Goal: Navigation & Orientation: Understand site structure

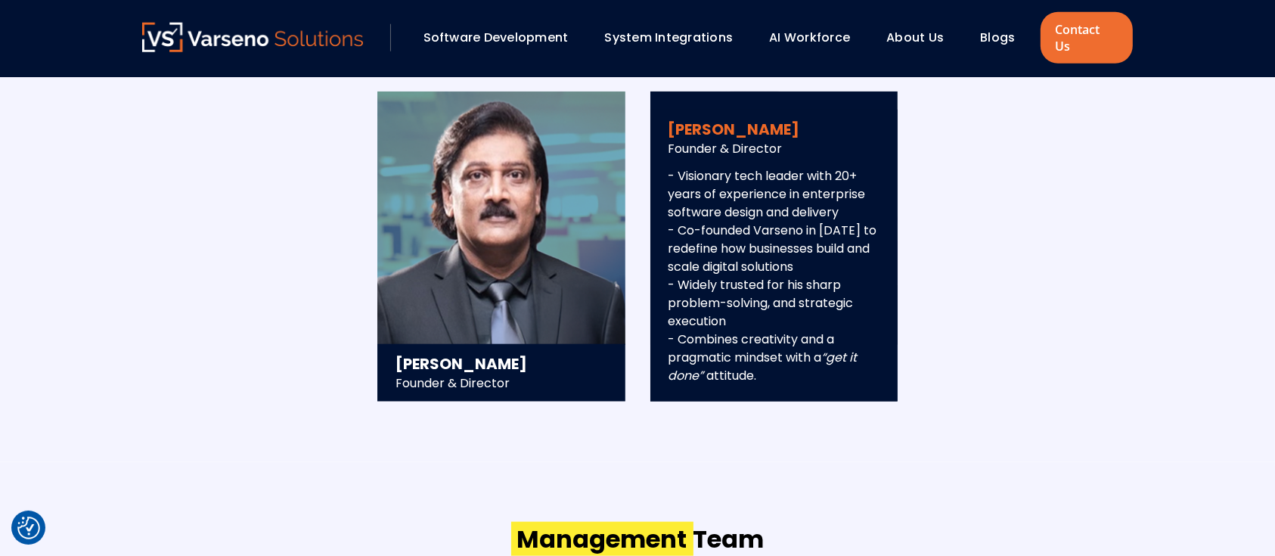
scroll to position [1242, 0]
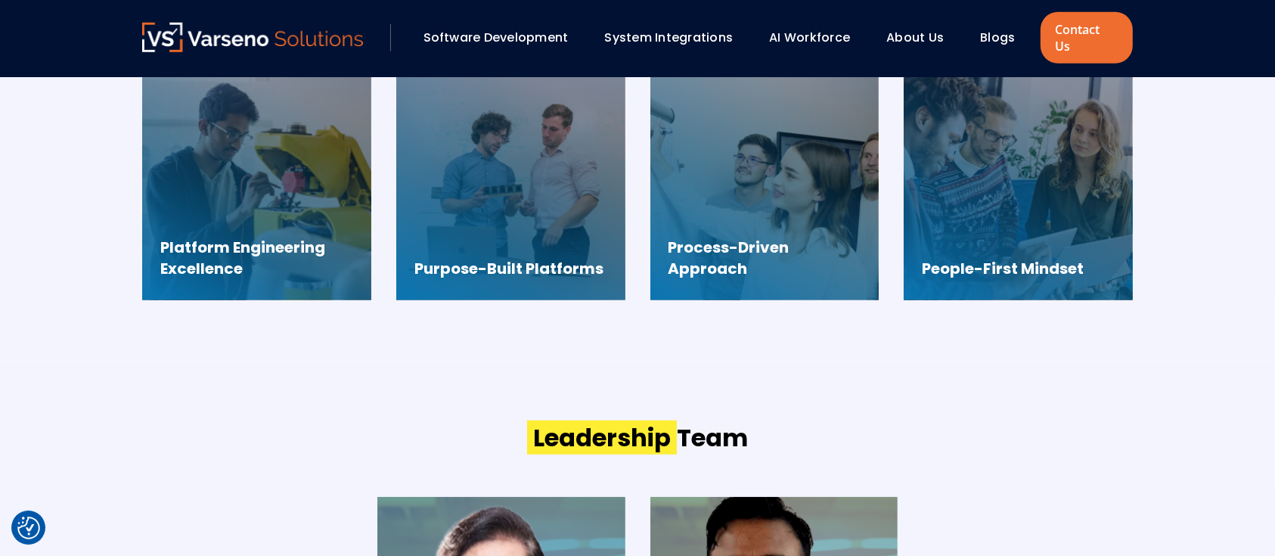
click at [799, 33] on link "AI Workforce" at bounding box center [809, 37] width 81 height 17
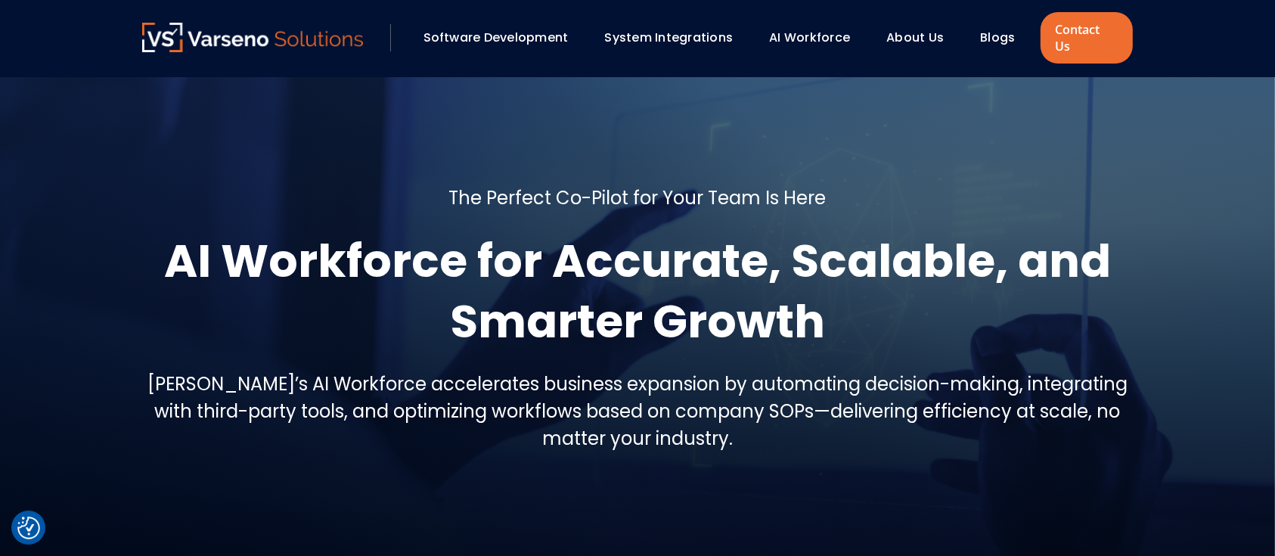
click at [532, 29] on link "Software Development" at bounding box center [495, 37] width 145 height 17
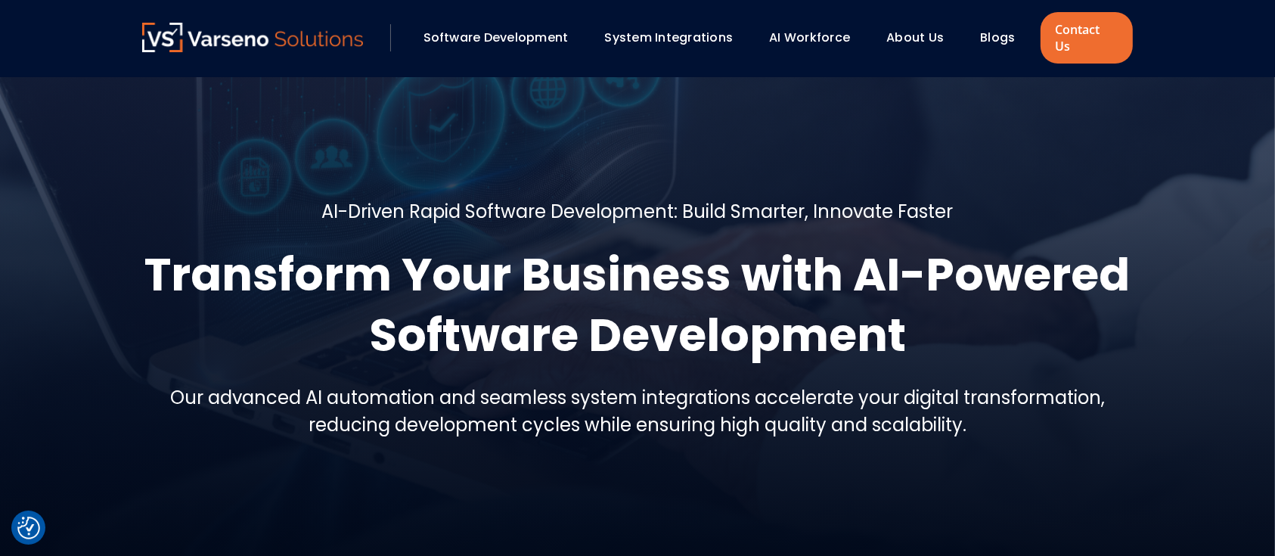
click at [294, 39] on img at bounding box center [252, 37] width 221 height 29
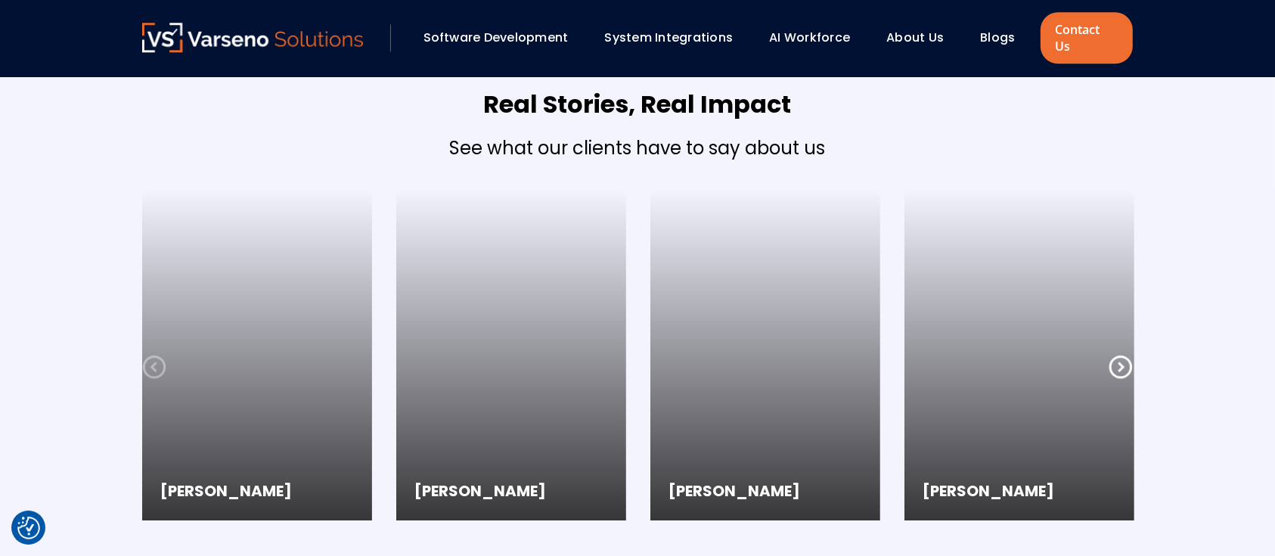
scroll to position [4234, 0]
